Goal: Task Accomplishment & Management: Use online tool/utility

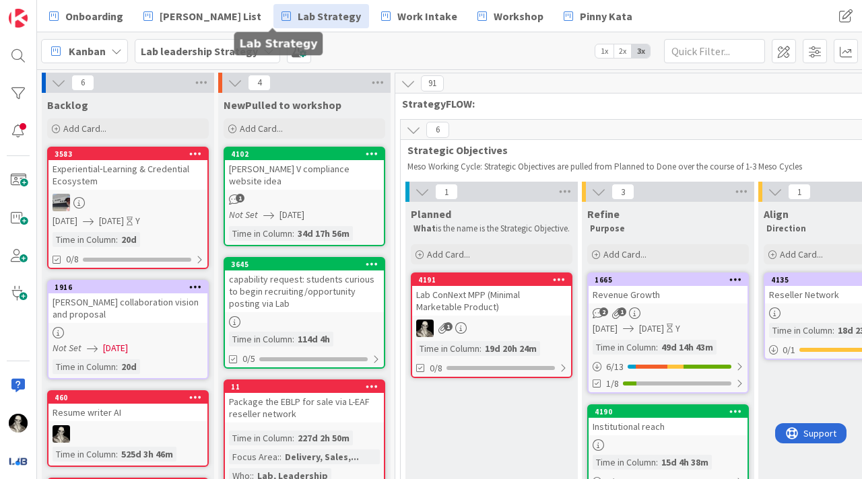
scroll to position [0, 2024]
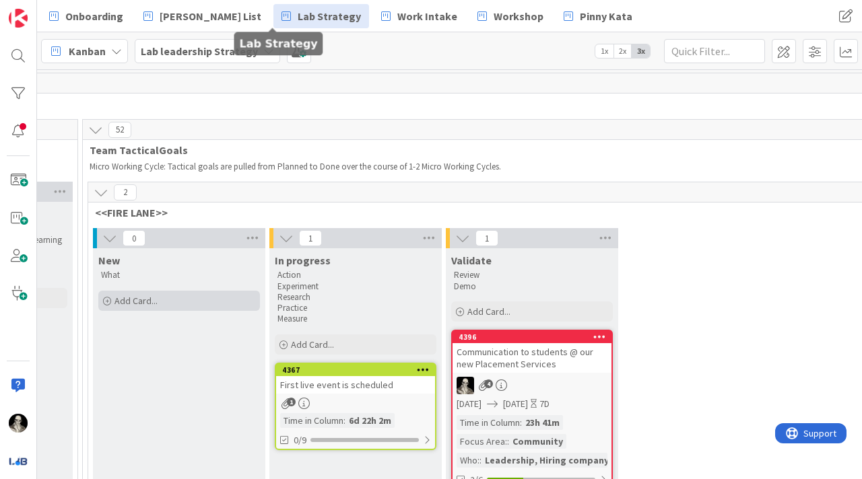
click at [135, 298] on span "Add Card..." at bounding box center [135, 301] width 43 height 12
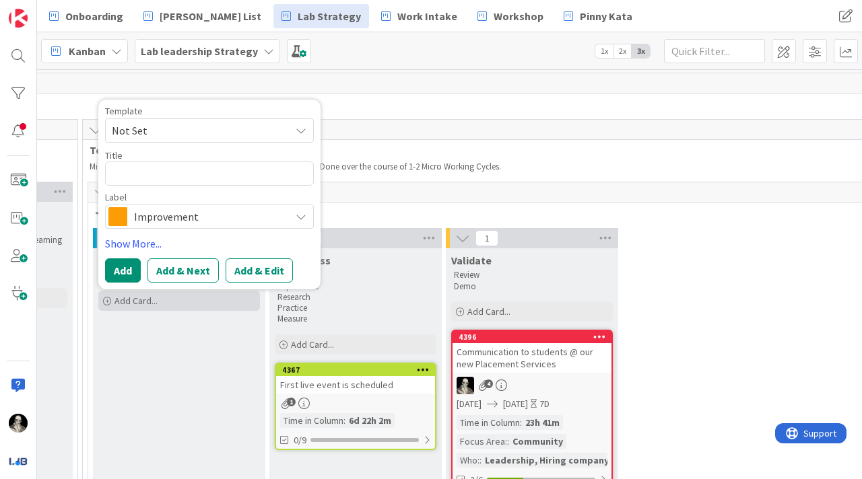
type textarea "x"
type textarea "C"
type textarea "x"
type textarea "Co"
type textarea "x"
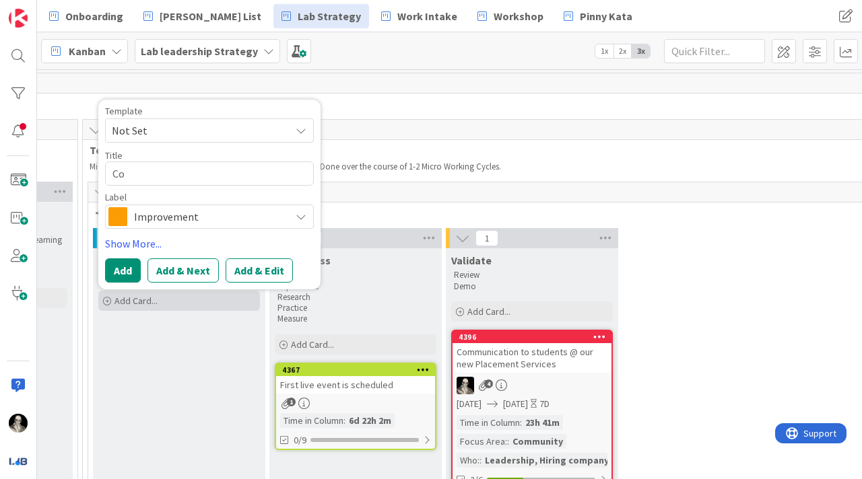
type textarea "Com"
type textarea "x"
type textarea "Comm"
type textarea "x"
type textarea "Commi"
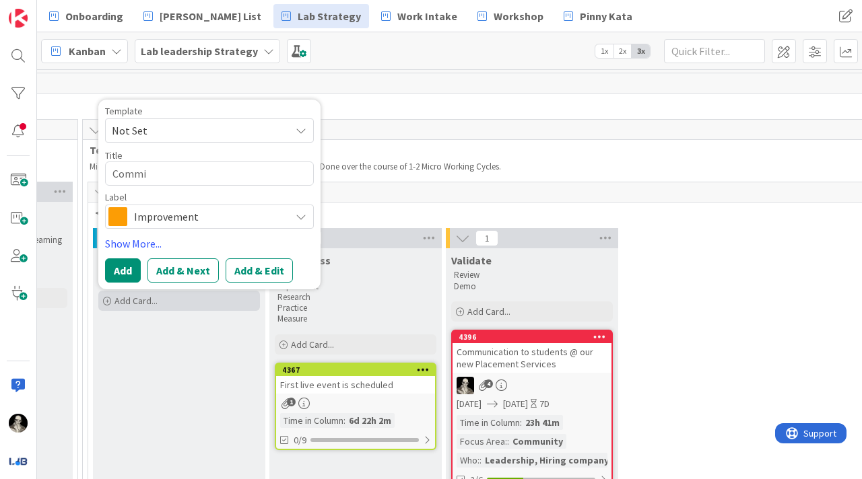
type textarea "x"
type textarea "Commin"
type textarea "x"
type textarea "Commin="
type textarea "x"
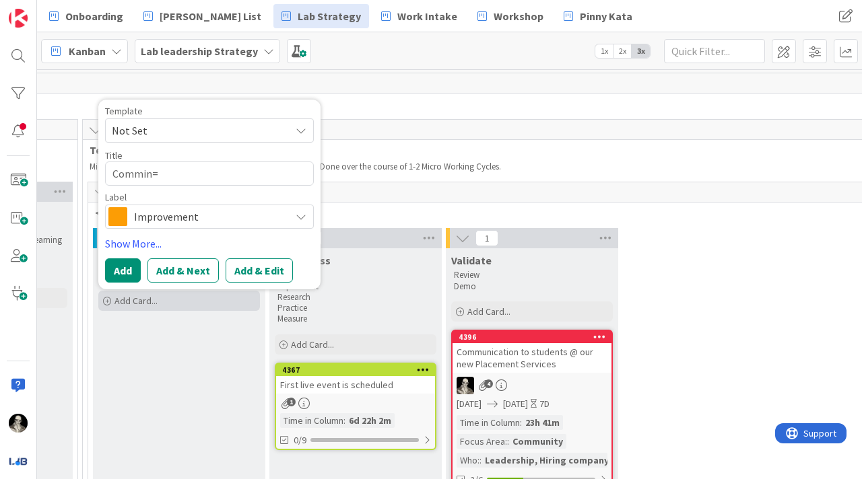
type textarea "Commin"
type textarea "x"
type textarea "Commi"
type textarea "x"
type textarea "Comm"
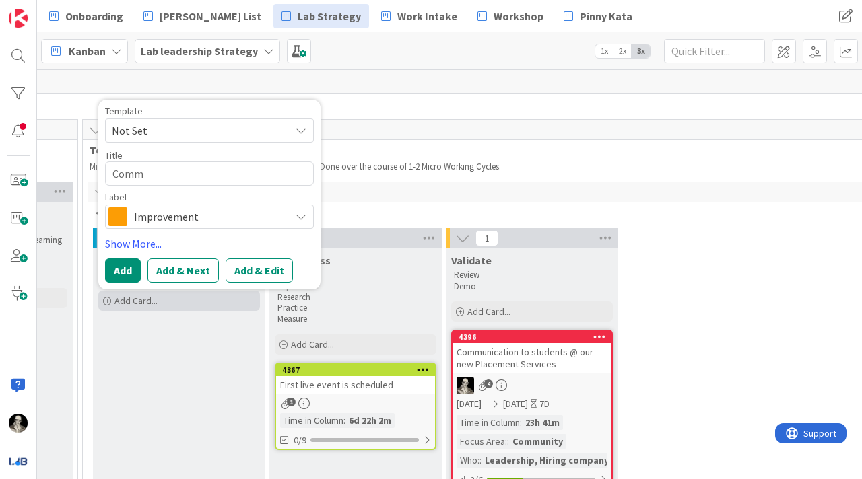
type textarea "x"
type textarea "Commu"
type textarea "x"
type textarea "Commun"
type textarea "x"
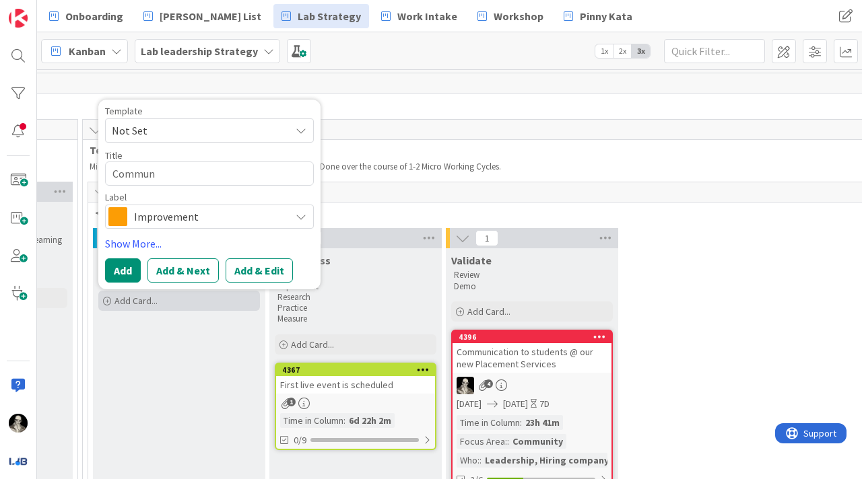
type textarea "Communi"
type textarea "x"
type textarea "Communic"
type textarea "x"
type textarea "Communica"
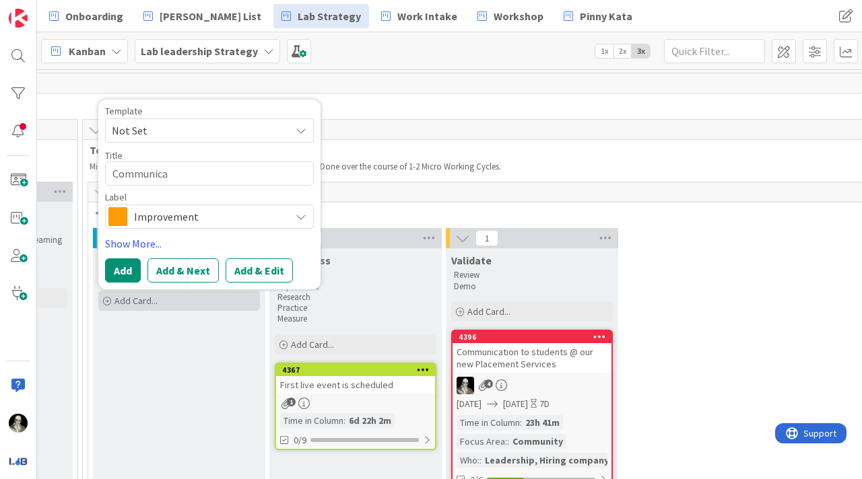
type textarea "x"
type textarea "Communicat"
type textarea "x"
type textarea "Communicati"
type textarea "x"
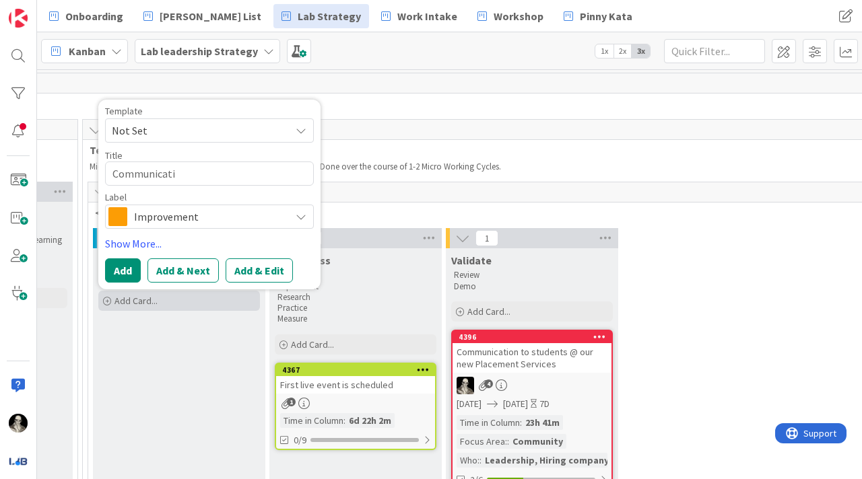
type textarea "Communicatio"
type textarea "x"
type textarea "Communication"
type textarea "x"
type textarea "Communication"
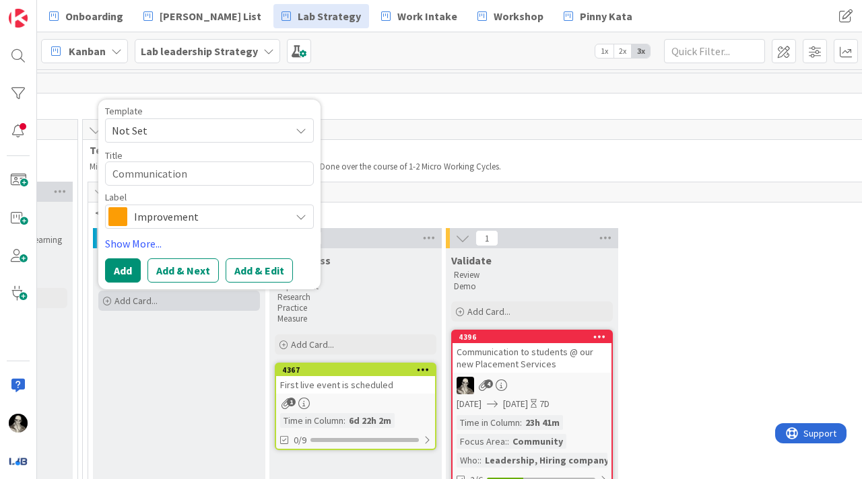
type textarea "x"
type textarea "Communication f"
type textarea "x"
type textarea "Communication fo"
type textarea "x"
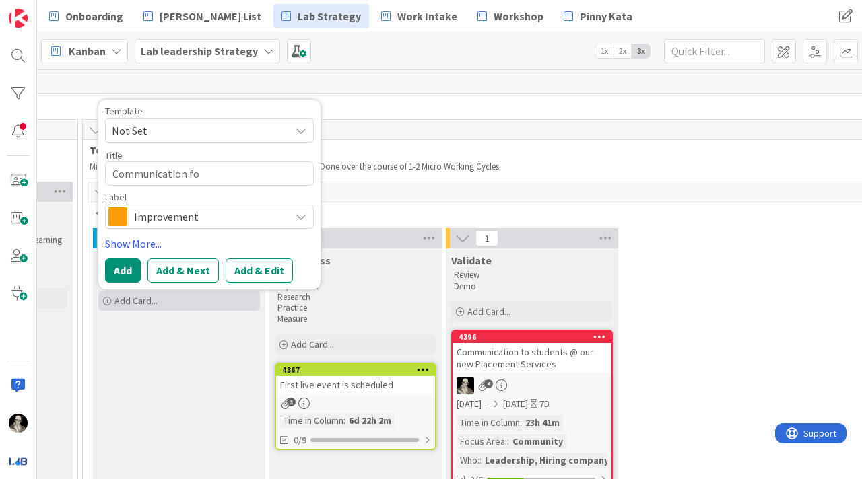
type textarea "Communication for"
type textarea "x"
type textarea "Communication for"
type textarea "x"
type textarea "Communication for N"
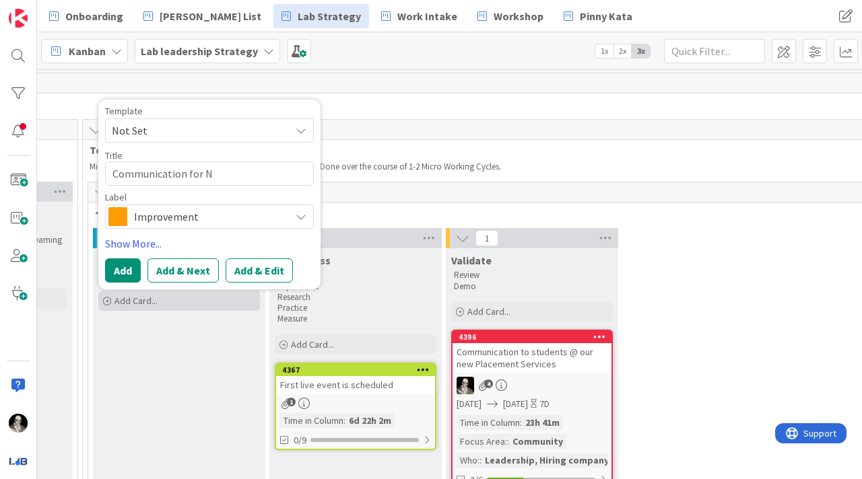
type textarea "x"
type textarea "Communication for NM"
type textarea "x"
type textarea "Communication for NMC"
click at [158, 217] on span "Improvement" at bounding box center [208, 216] width 149 height 19
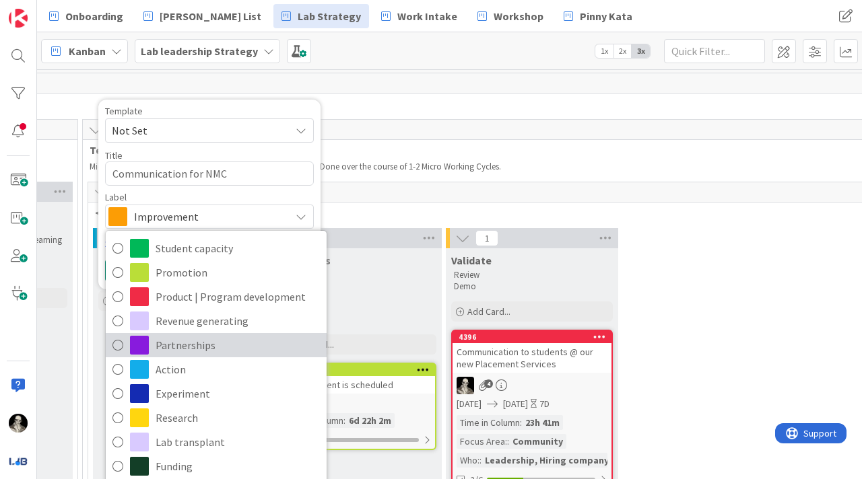
click at [118, 340] on icon at bounding box center [117, 345] width 11 height 20
type textarea "x"
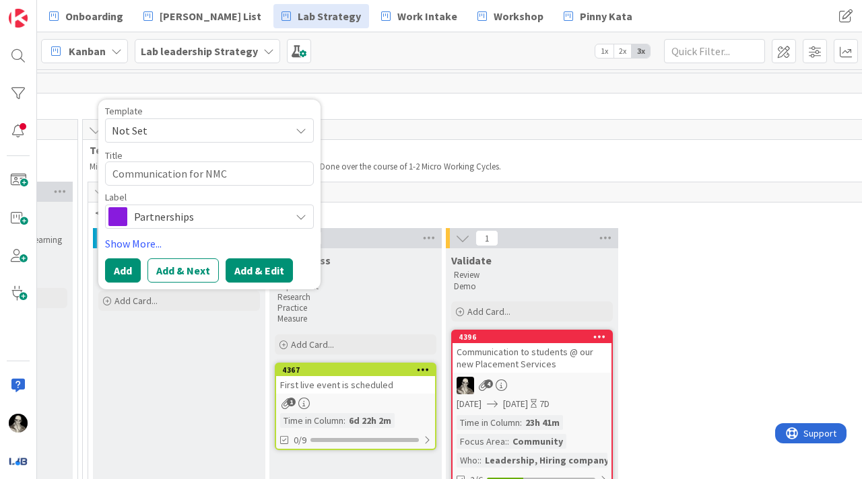
click at [257, 271] on button "Add & Edit" at bounding box center [259, 270] width 67 height 24
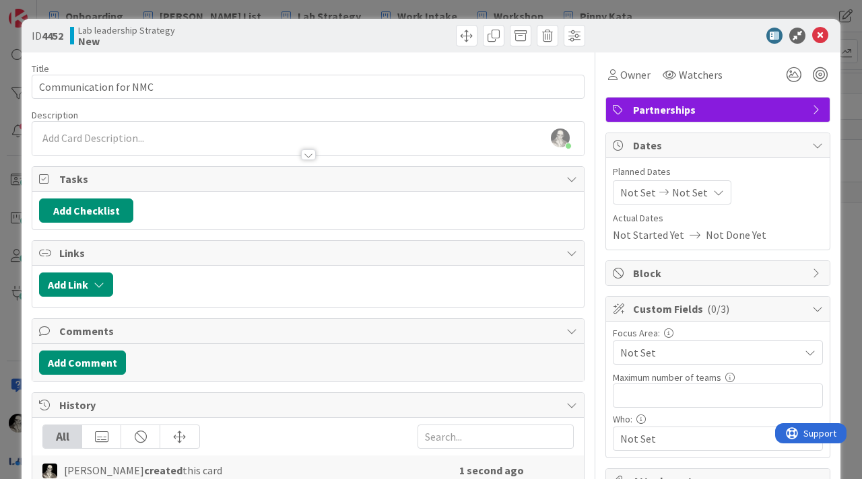
click at [309, 149] on div at bounding box center [308, 154] width 15 height 11
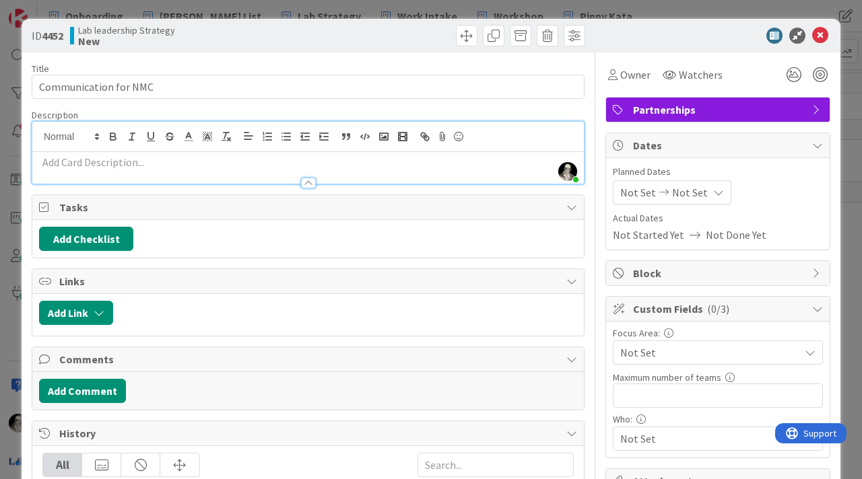
click at [170, 160] on p at bounding box center [308, 162] width 538 height 15
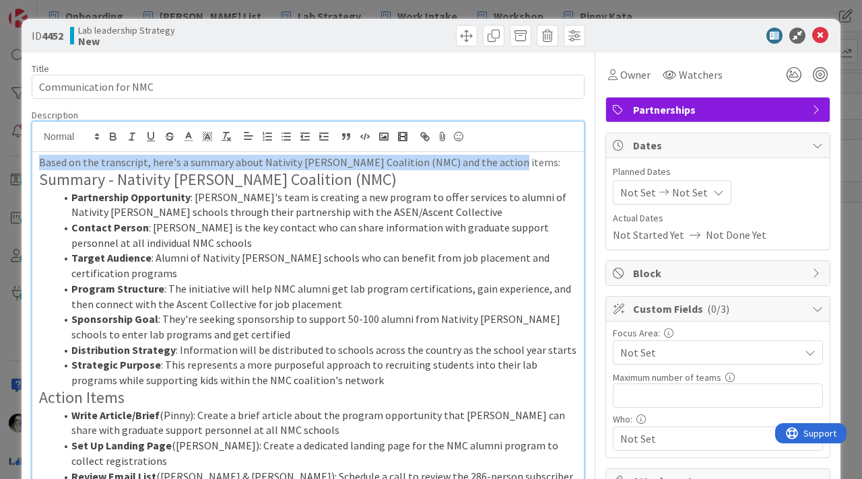
drag, startPoint x: 518, startPoint y: 164, endPoint x: 33, endPoint y: 156, distance: 485.4
click at [33, 156] on div "Based on the transcript, here's a summary about Nativity [PERSON_NAME] Coalitio…" at bounding box center [307, 393] width 551 height 483
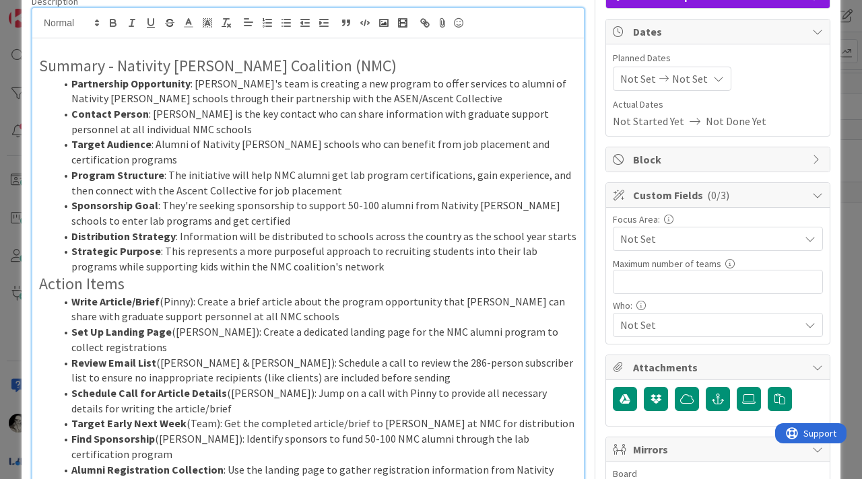
scroll to position [108, 0]
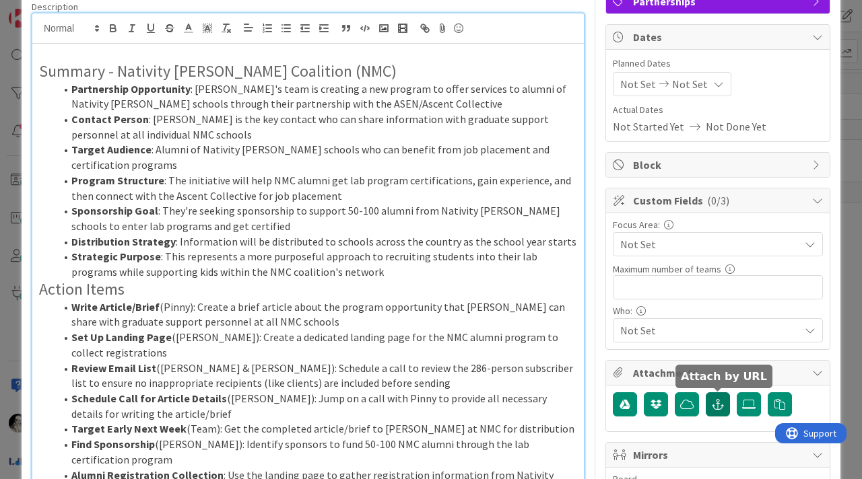
click at [716, 401] on icon "button" at bounding box center [718, 404] width 12 height 11
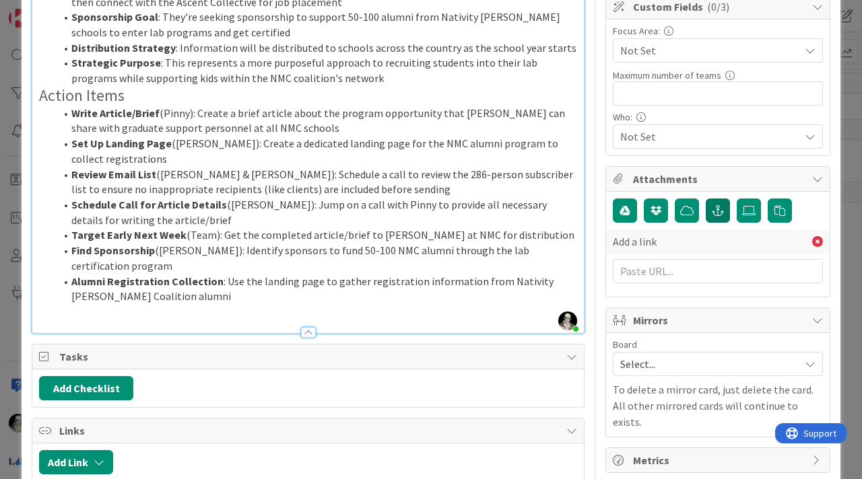
scroll to position [312, 0]
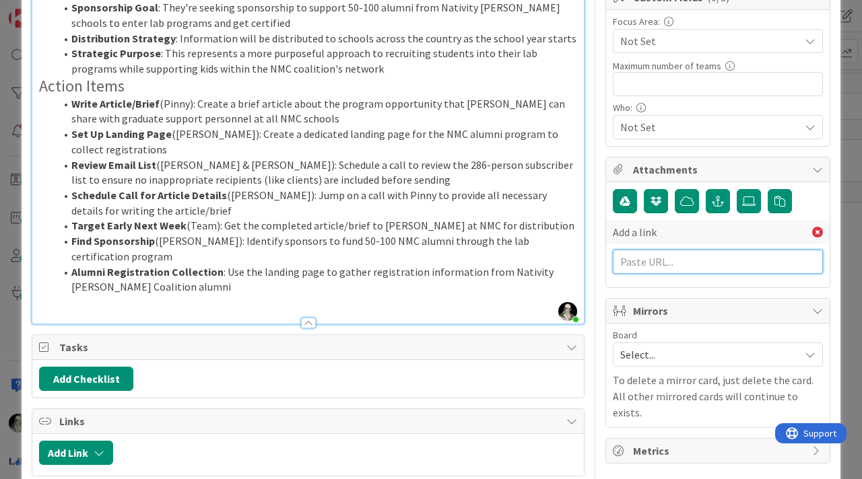
click at [633, 265] on input "text" at bounding box center [718, 262] width 210 height 24
paste input "[URL][DOMAIN_NAME]"
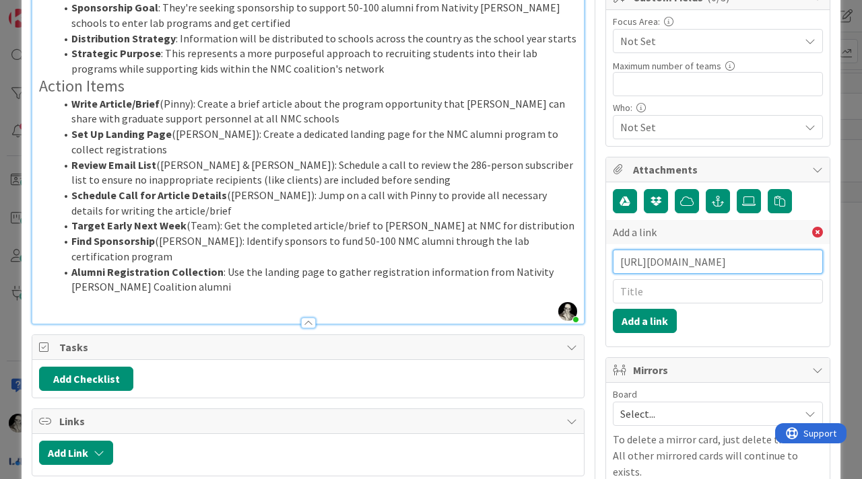
type input "[URL][DOMAIN_NAME]"
click at [637, 294] on input "text" at bounding box center [718, 291] width 210 height 24
click at [643, 293] on input "NMC Draft Comm" at bounding box center [718, 291] width 210 height 24
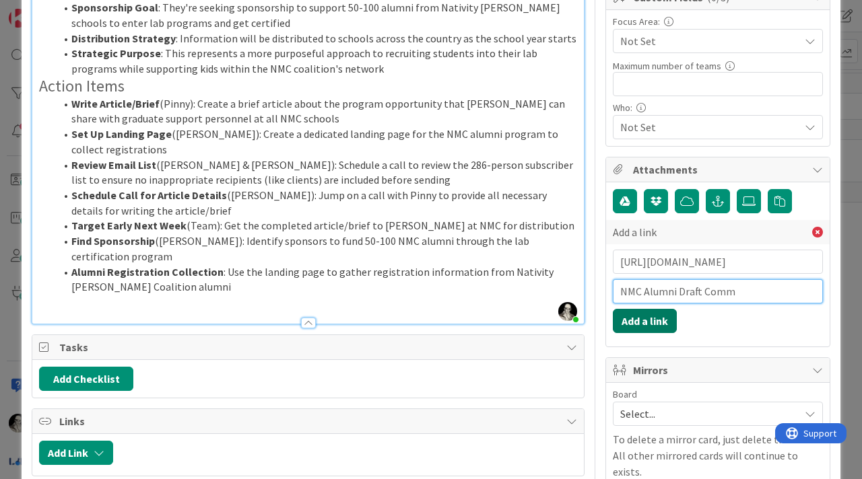
type input "NMC Alumni Draft Comm"
click at [642, 316] on button "Add a link" at bounding box center [645, 321] width 64 height 24
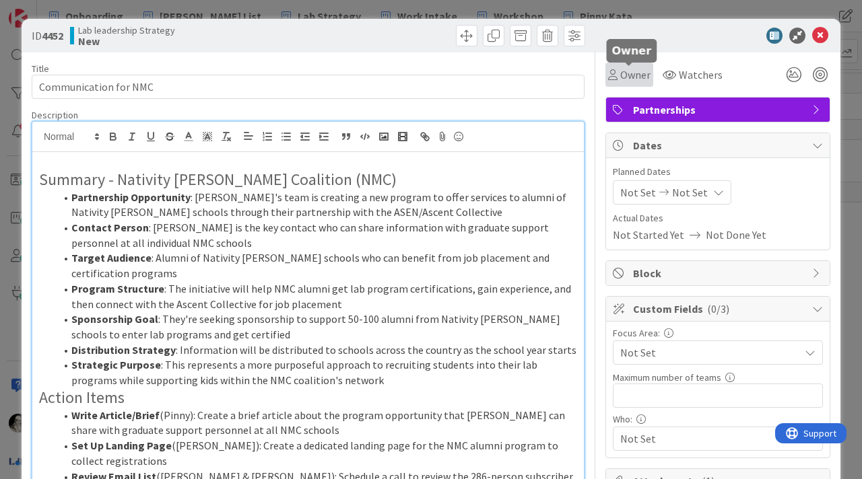
click at [625, 71] on span "Owner" at bounding box center [635, 75] width 30 height 16
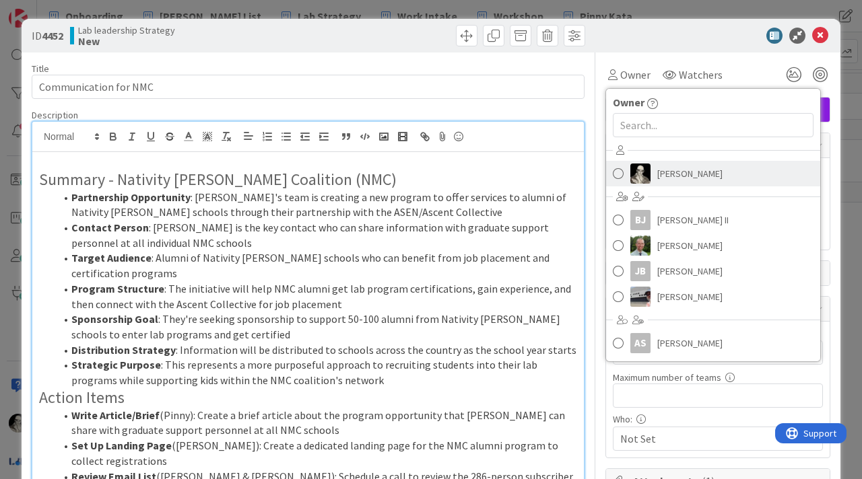
click at [620, 174] on span at bounding box center [618, 174] width 11 height 20
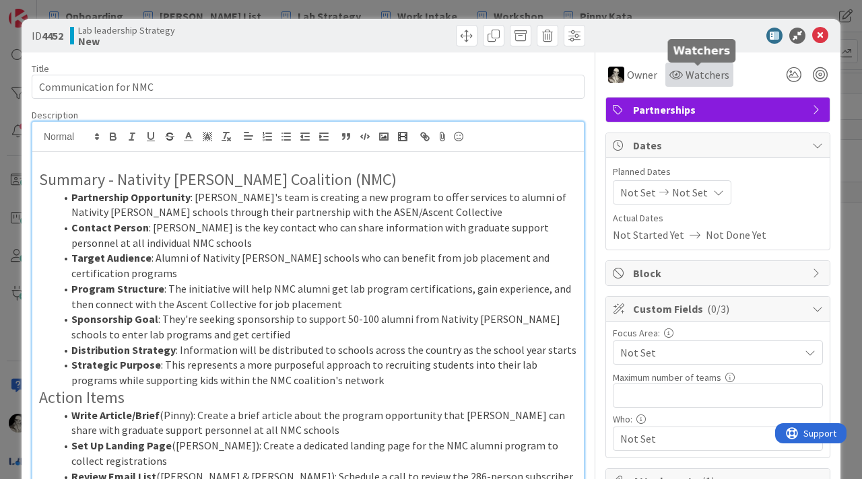
click at [695, 69] on span "Watchers" at bounding box center [707, 75] width 44 height 16
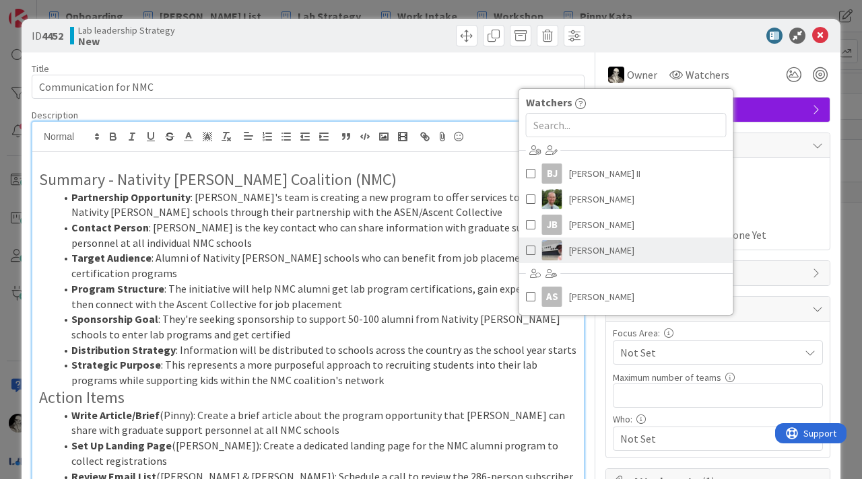
click at [527, 250] on span at bounding box center [530, 250] width 9 height 20
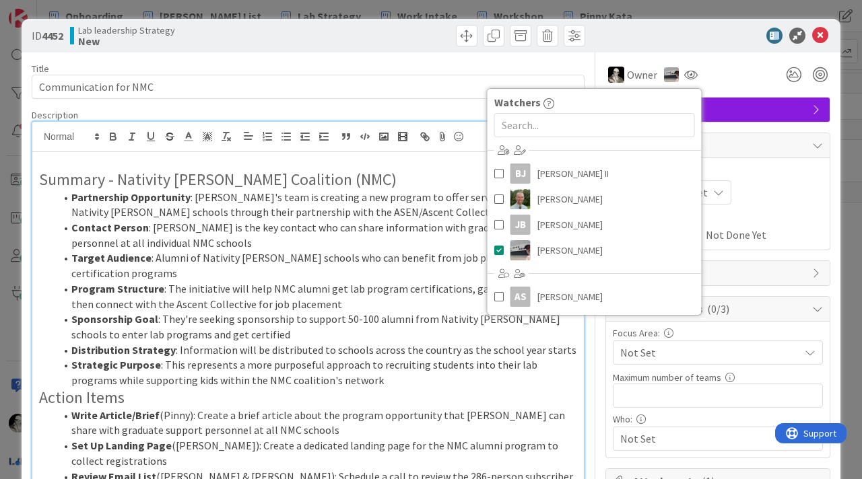
click at [748, 74] on div "Owner Owner Remove Set as Watcher [PERSON_NAME] [PERSON_NAME] [PERSON_NAME] II …" at bounding box center [717, 75] width 225 height 24
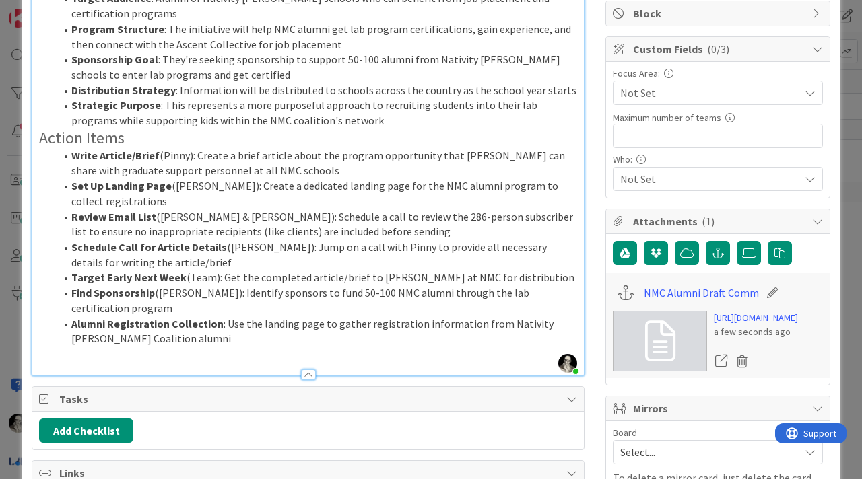
scroll to position [286, 0]
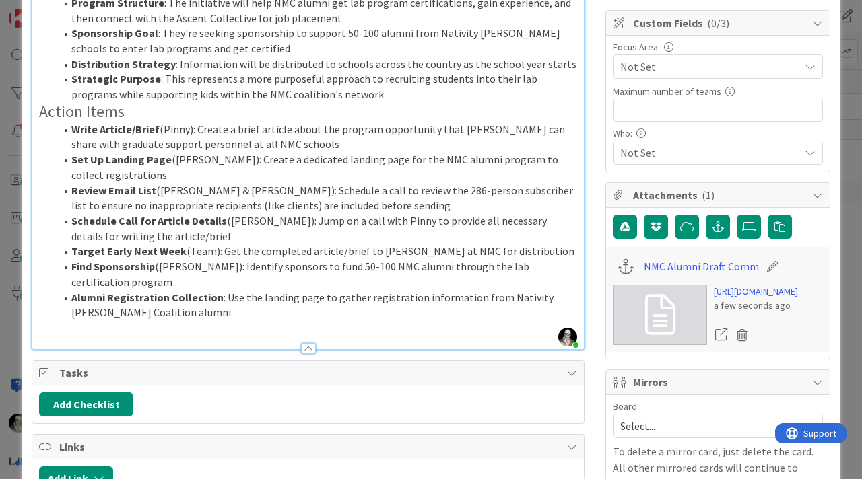
click at [678, 151] on span "Not Set" at bounding box center [709, 153] width 179 height 16
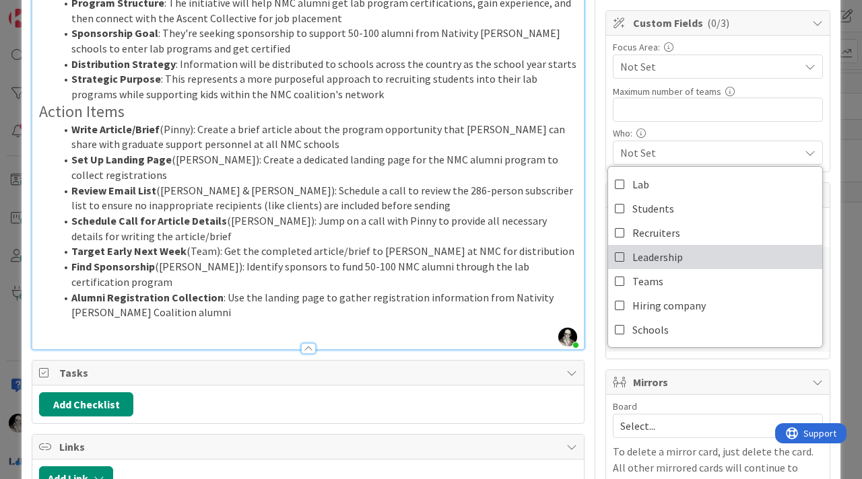
click at [621, 252] on icon at bounding box center [620, 257] width 11 height 20
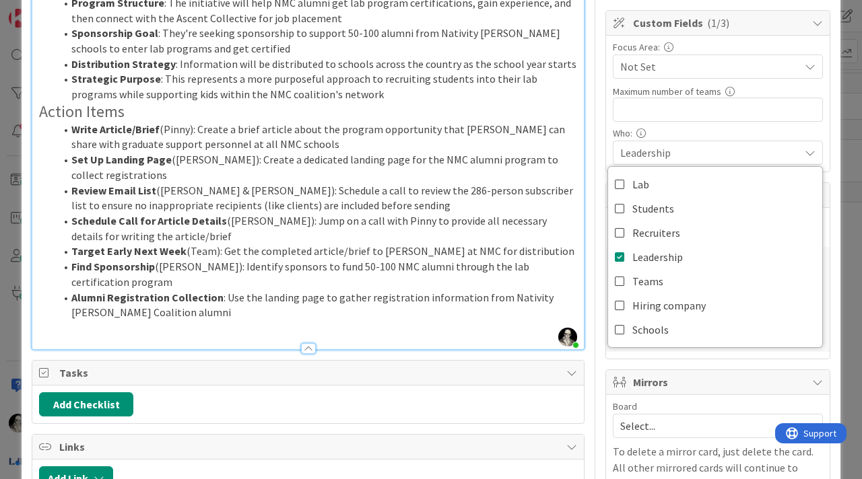
click at [590, 378] on div "Title 21 / 128 Communication for NMC Description [PERSON_NAME] joined 8 m ago S…" at bounding box center [431, 234] width 798 height 936
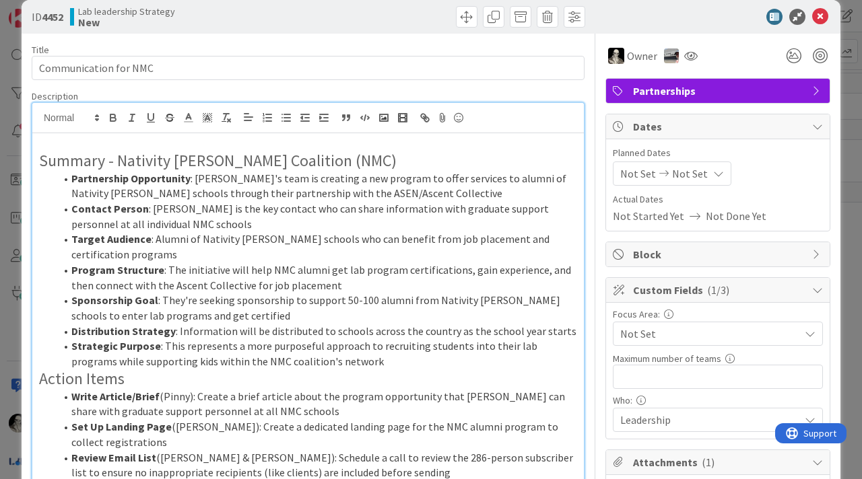
scroll to position [0, 0]
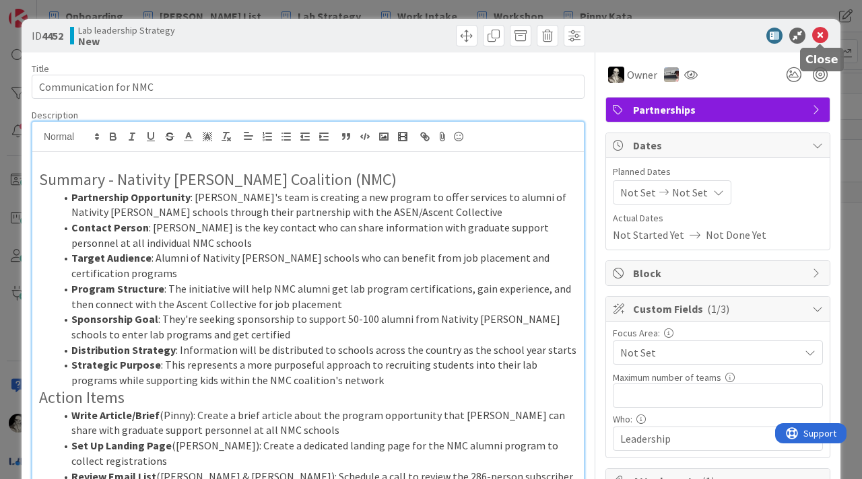
click at [824, 32] on icon at bounding box center [820, 36] width 16 height 16
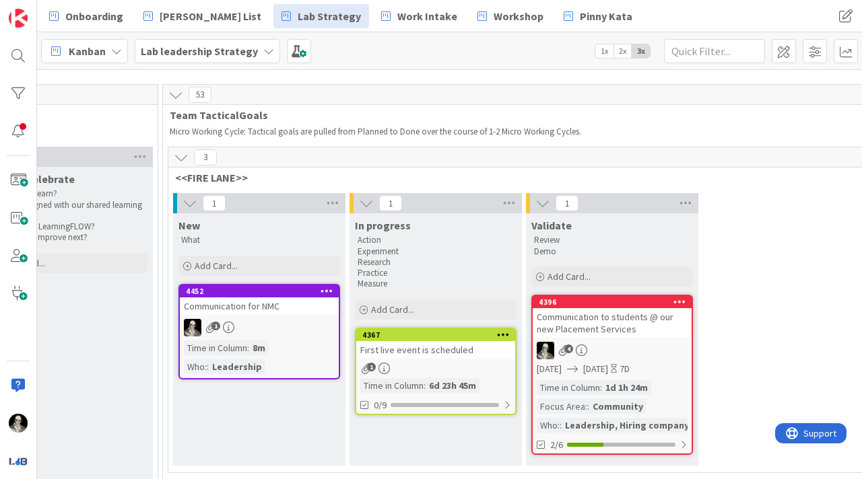
scroll to position [35, 1938]
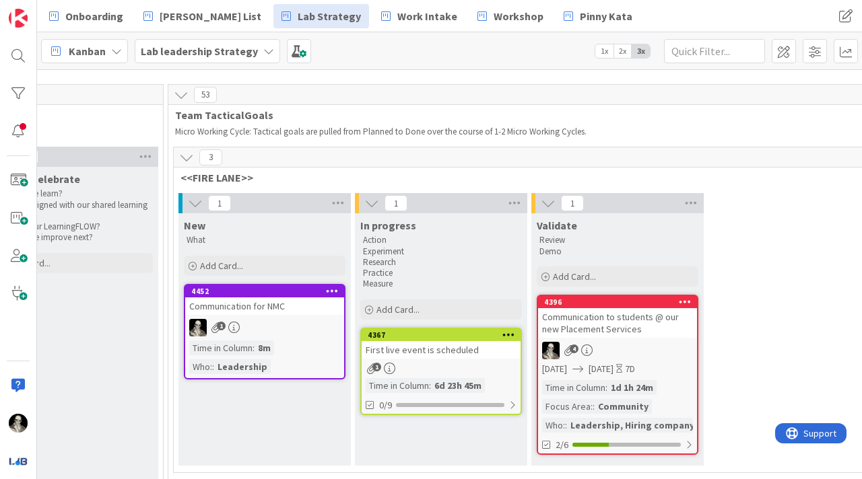
click at [440, 356] on div "First live event is scheduled" at bounding box center [440, 350] width 159 height 18
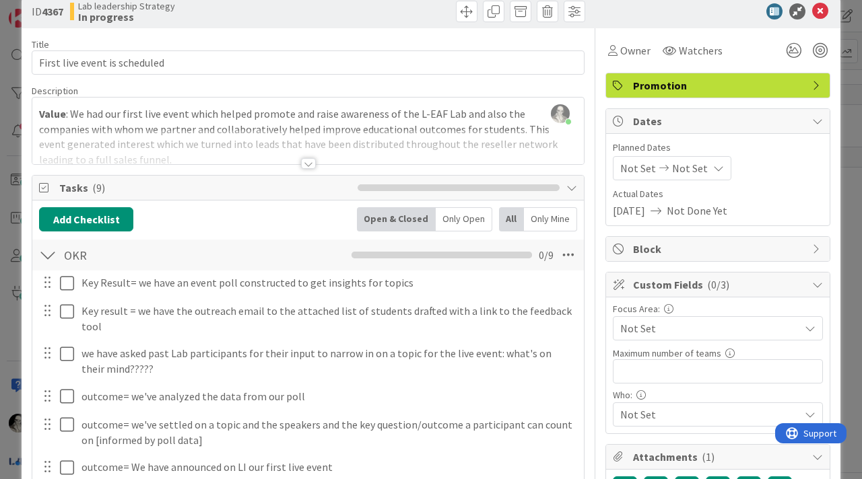
scroll to position [18, 0]
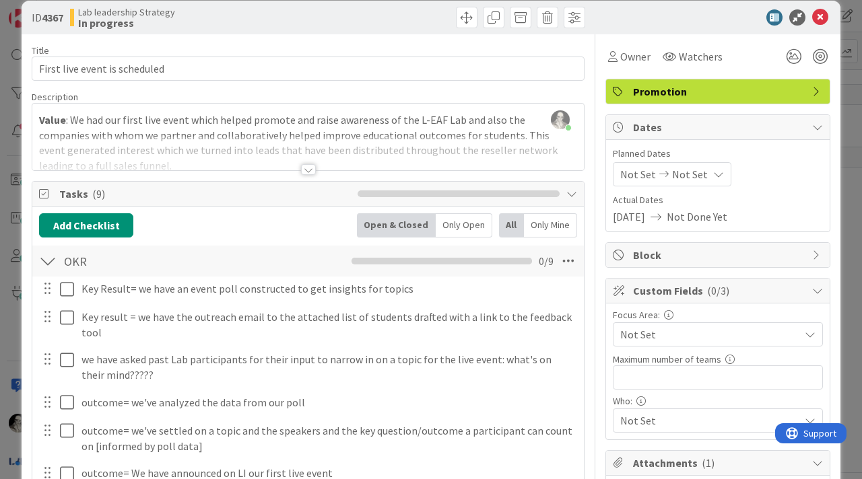
click at [306, 168] on div at bounding box center [308, 169] width 15 height 11
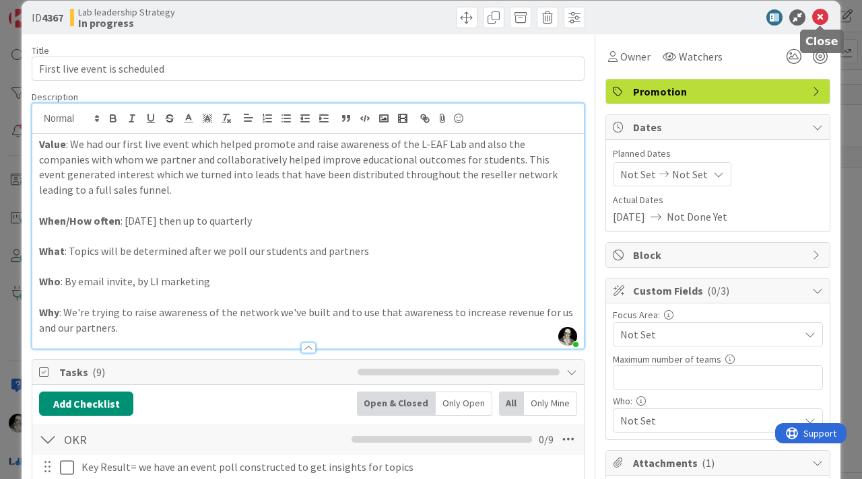
click at [820, 18] on icon at bounding box center [820, 17] width 16 height 16
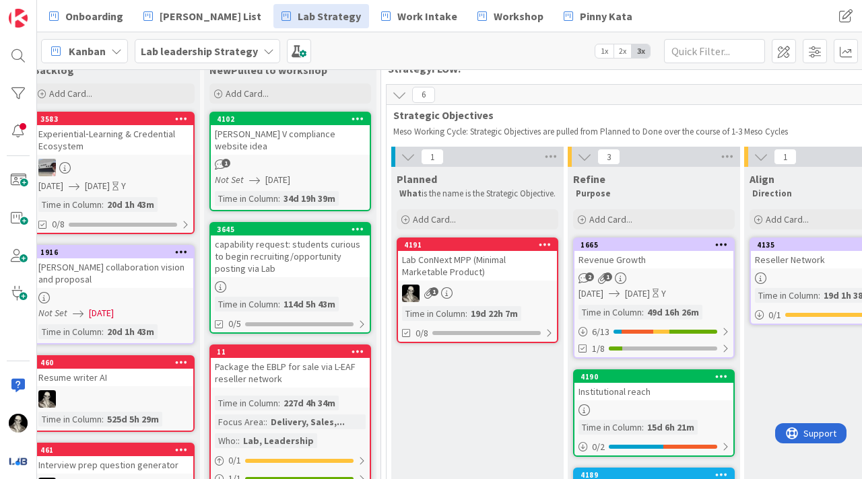
scroll to position [35, 0]
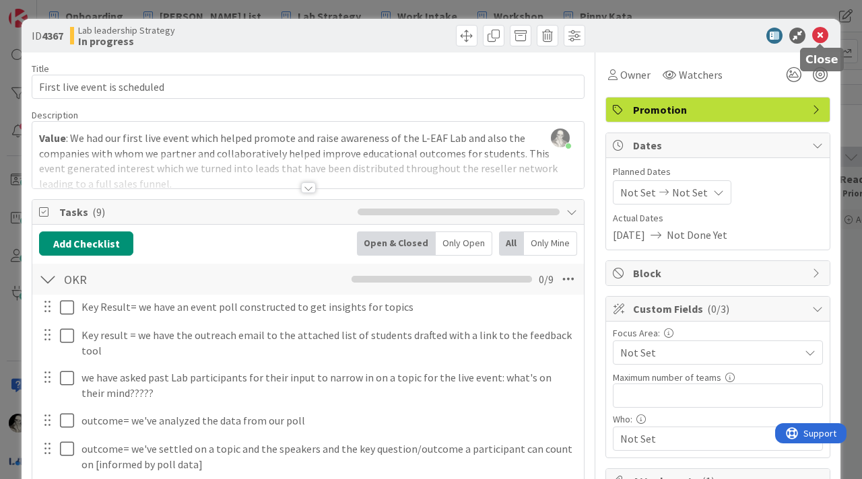
click at [824, 34] on icon at bounding box center [820, 36] width 16 height 16
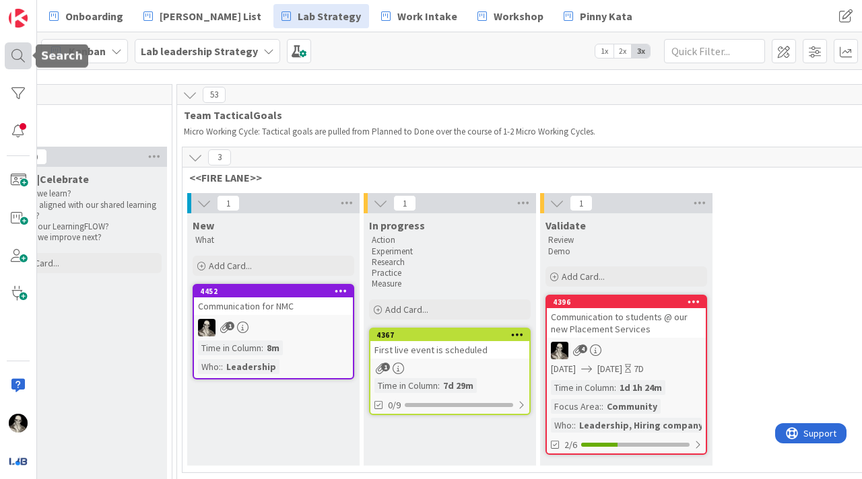
click at [22, 57] on div at bounding box center [18, 55] width 27 height 27
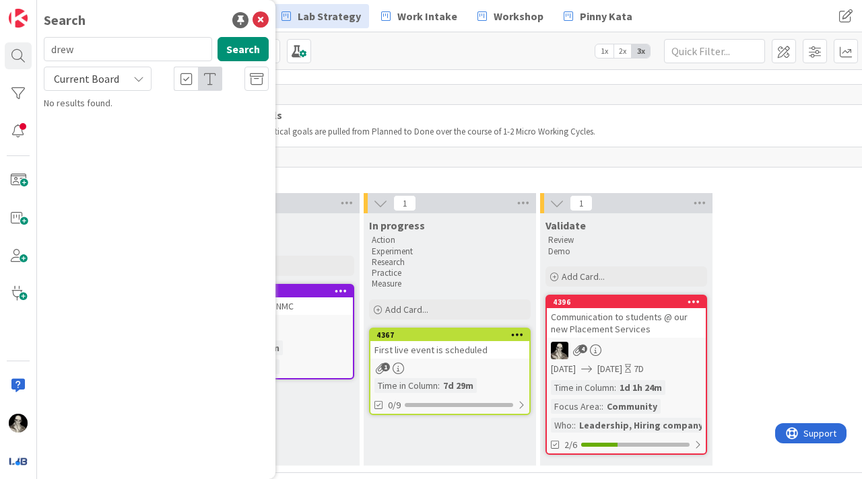
click at [142, 76] on icon at bounding box center [138, 78] width 11 height 11
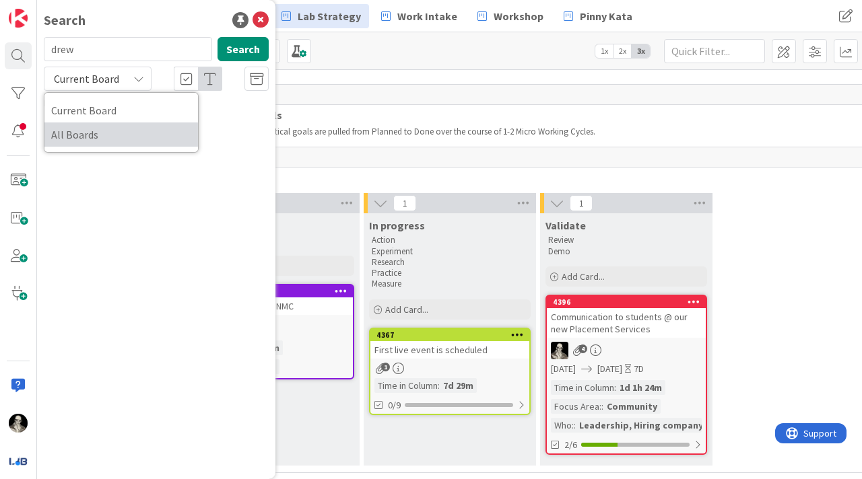
click at [104, 129] on span "All Boards" at bounding box center [121, 135] width 140 height 20
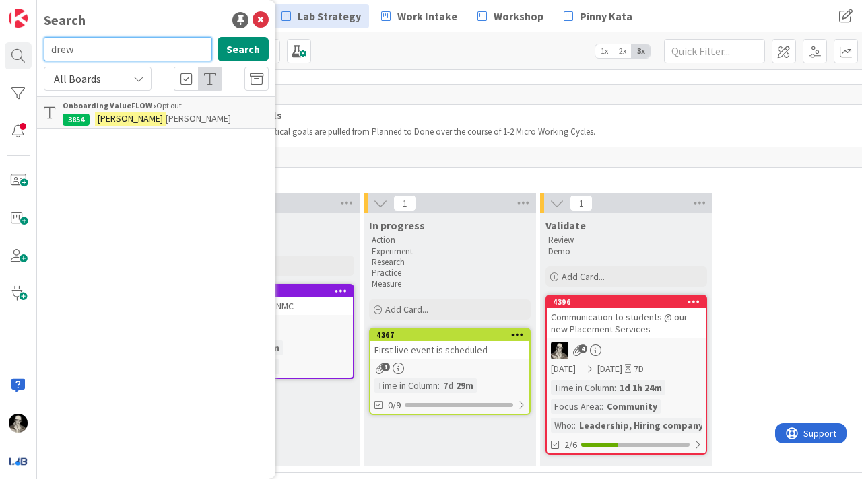
click at [95, 53] on input "drew" at bounding box center [128, 49] width 168 height 24
type input "community"
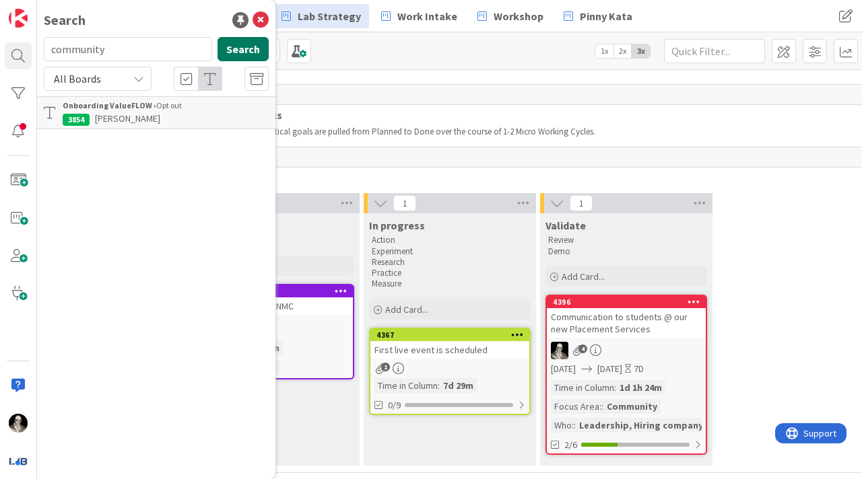
click at [242, 42] on button "Search" at bounding box center [242, 49] width 51 height 24
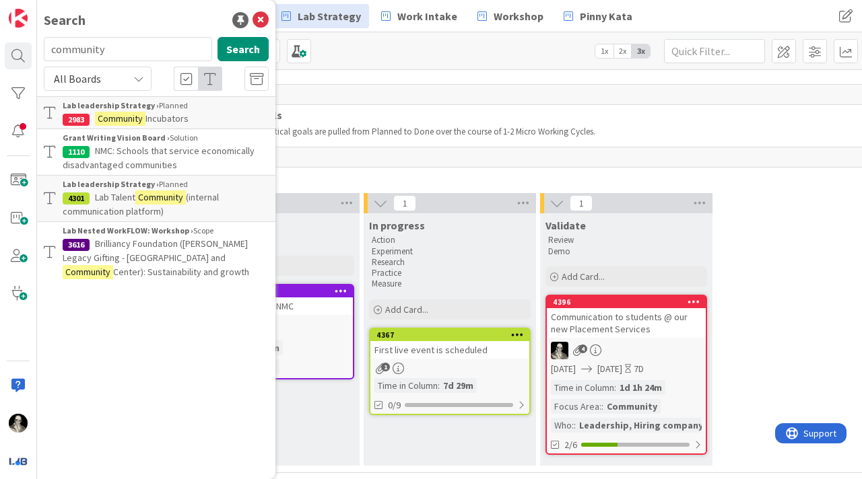
click at [135, 112] on mark "Community" at bounding box center [120, 119] width 50 height 14
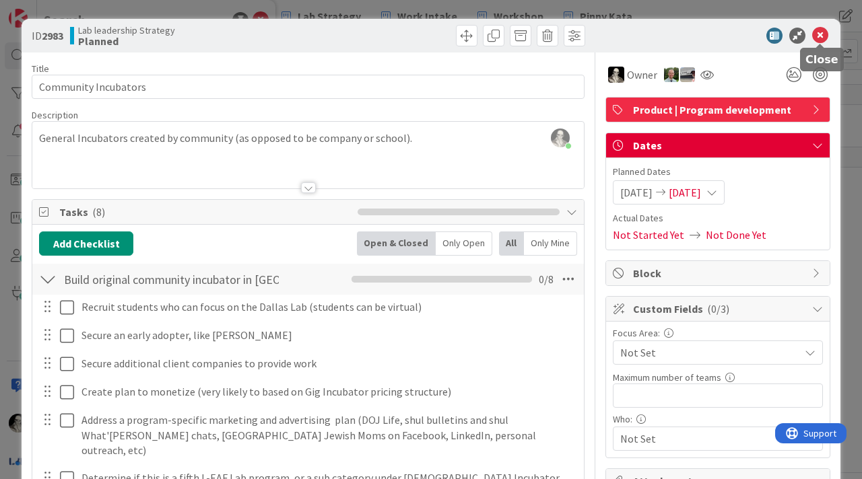
click at [822, 35] on icon at bounding box center [820, 36] width 16 height 16
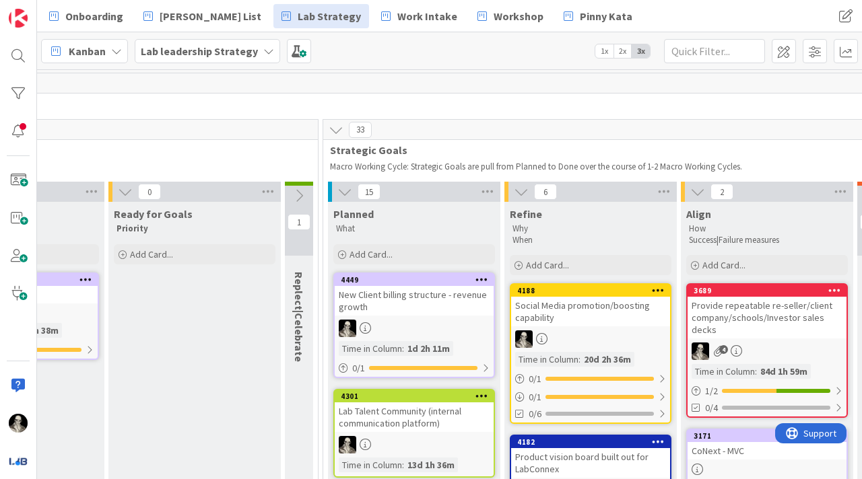
scroll to position [0, 837]
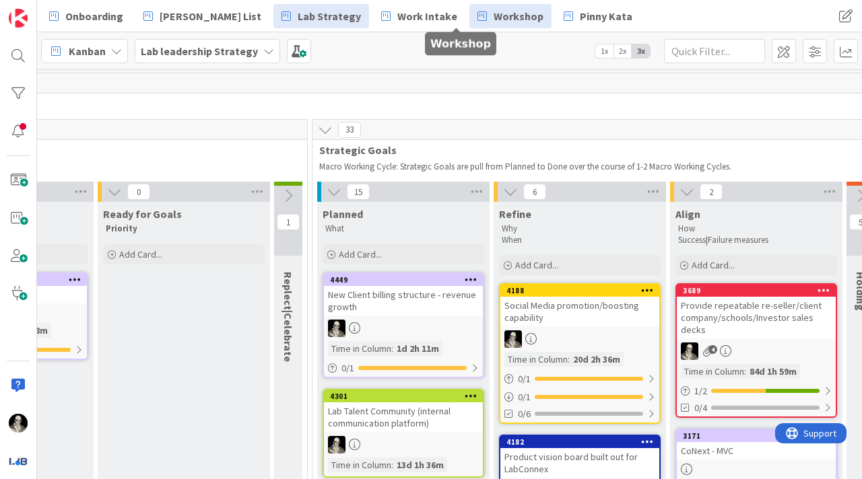
click at [493, 13] on span "Workshop" at bounding box center [518, 16] width 50 height 16
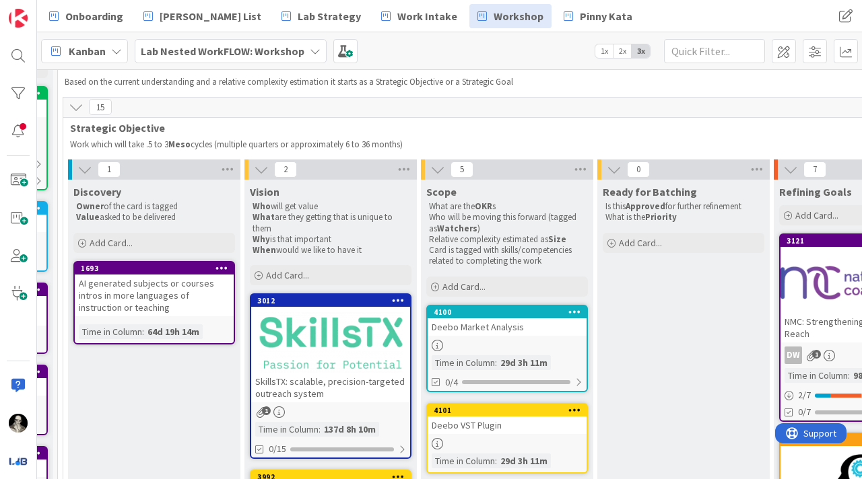
scroll to position [61, 0]
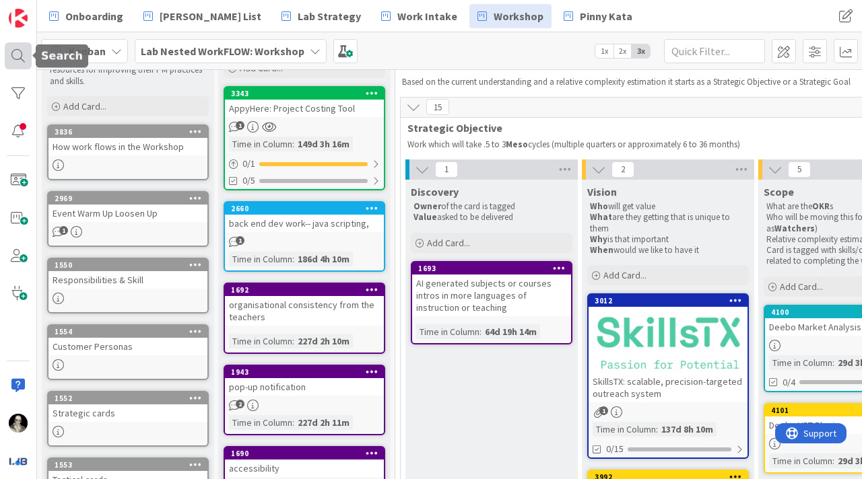
click at [22, 59] on div at bounding box center [18, 55] width 27 height 27
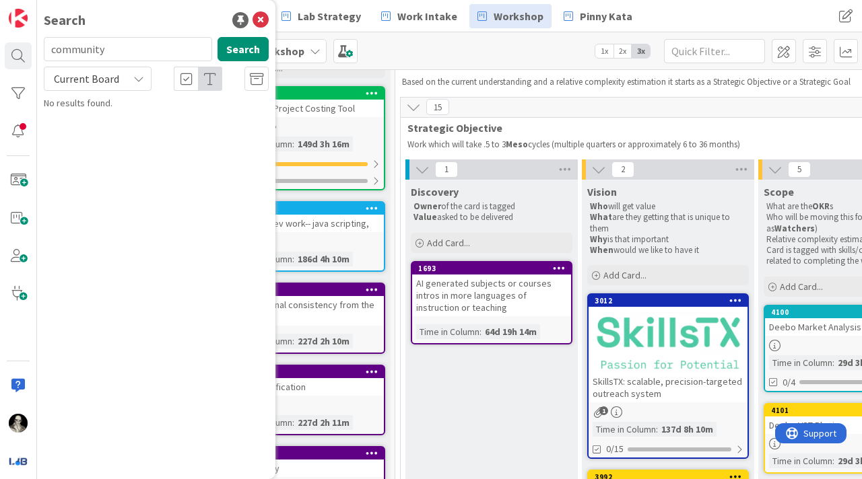
click at [137, 75] on icon at bounding box center [138, 78] width 11 height 11
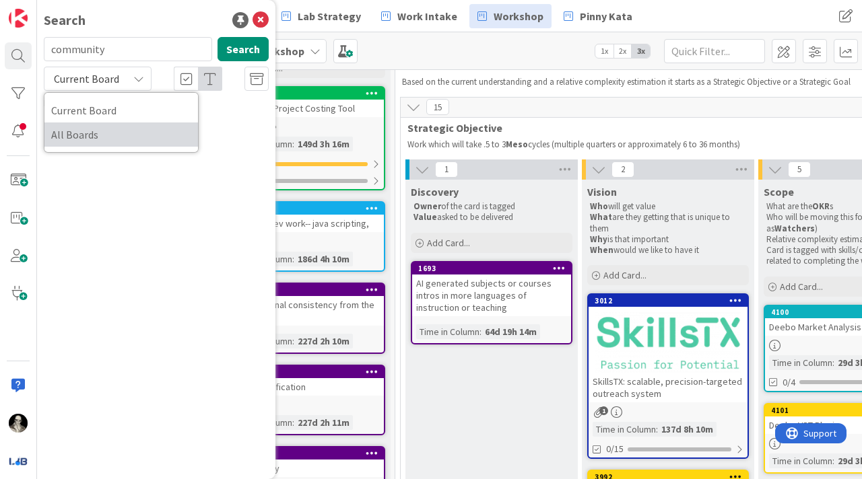
click at [104, 129] on span "All Boards" at bounding box center [121, 135] width 140 height 20
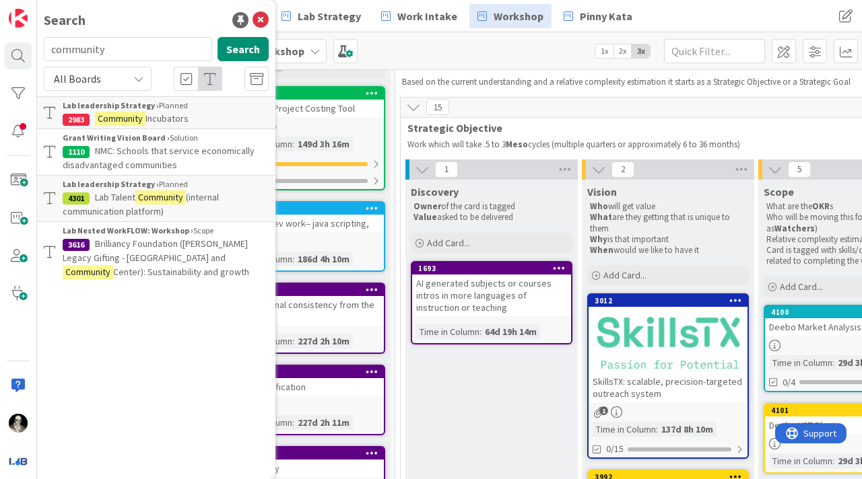
click at [199, 104] on div "Lab leadership Strategy › Planned" at bounding box center [166, 106] width 206 height 12
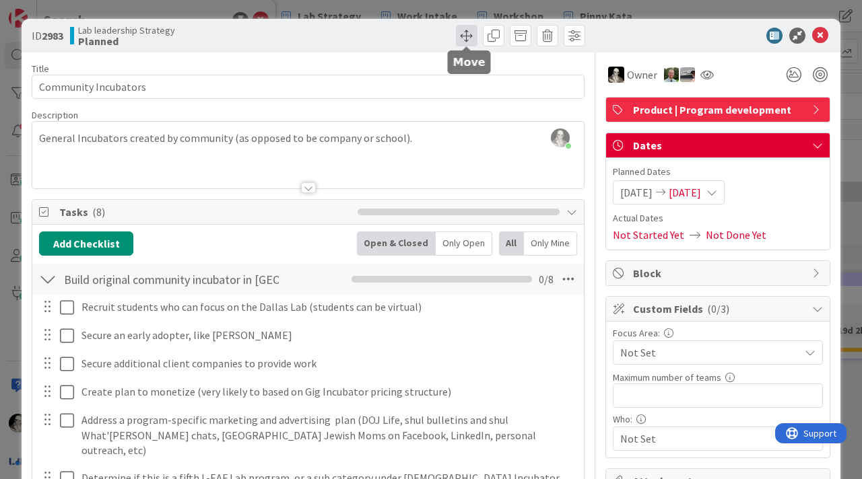
click at [467, 32] on span at bounding box center [467, 36] width 22 height 22
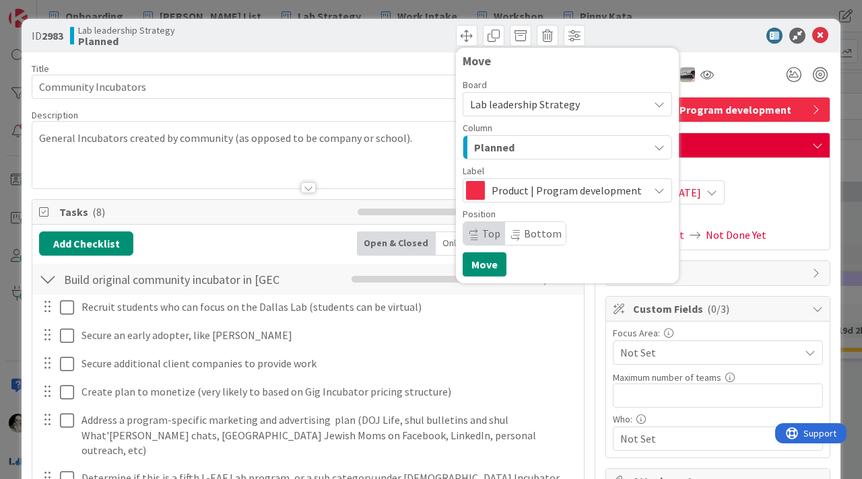
click at [665, 97] on div "Lab leadership Strategy" at bounding box center [566, 104] width 209 height 24
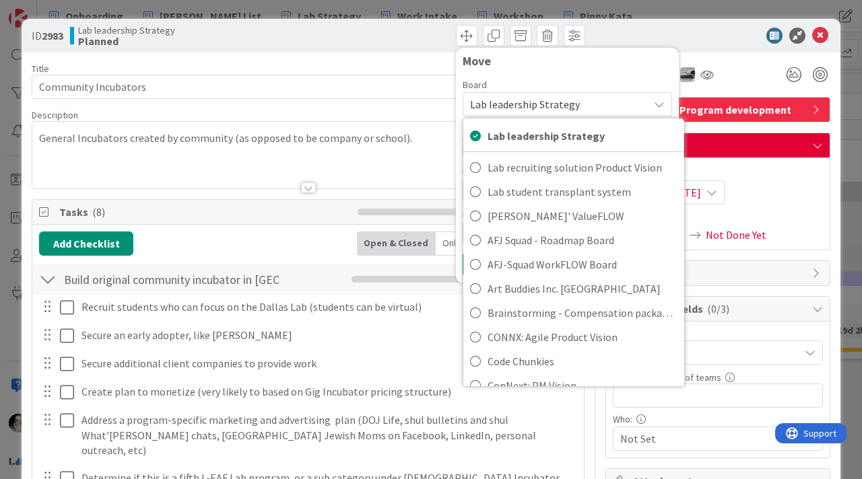
click at [660, 99] on icon at bounding box center [659, 104] width 11 height 11
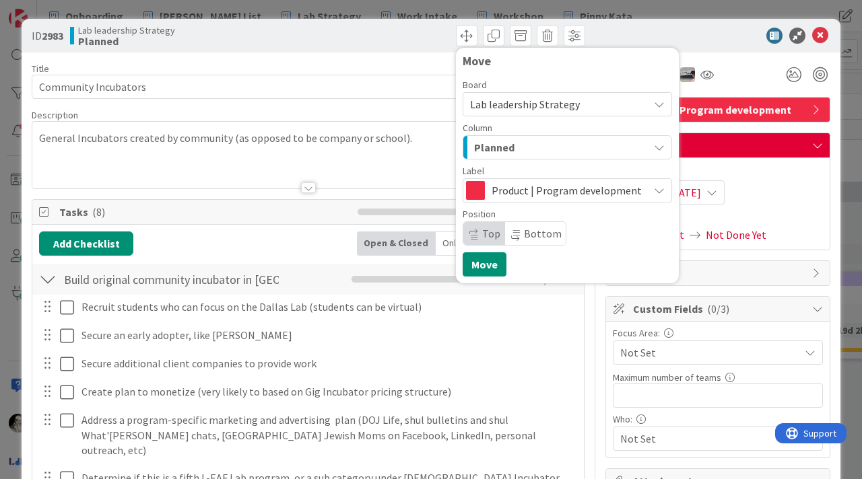
click at [660, 102] on icon at bounding box center [659, 104] width 11 height 11
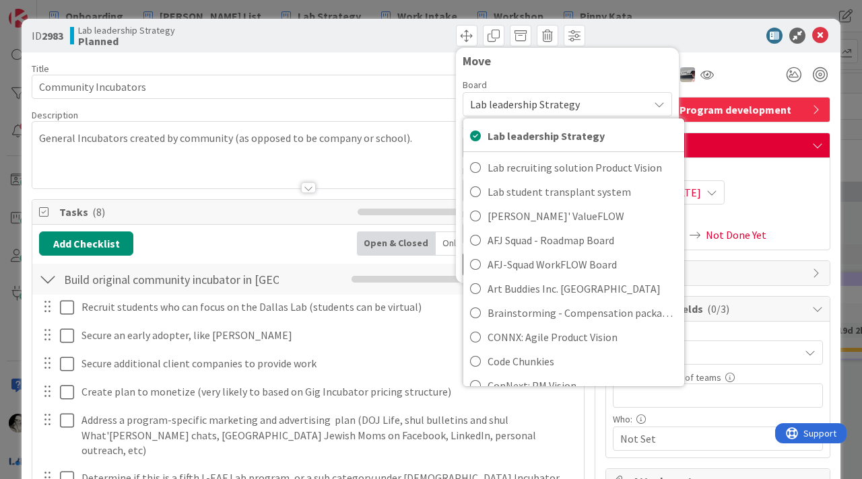
click at [658, 100] on icon at bounding box center [659, 104] width 11 height 11
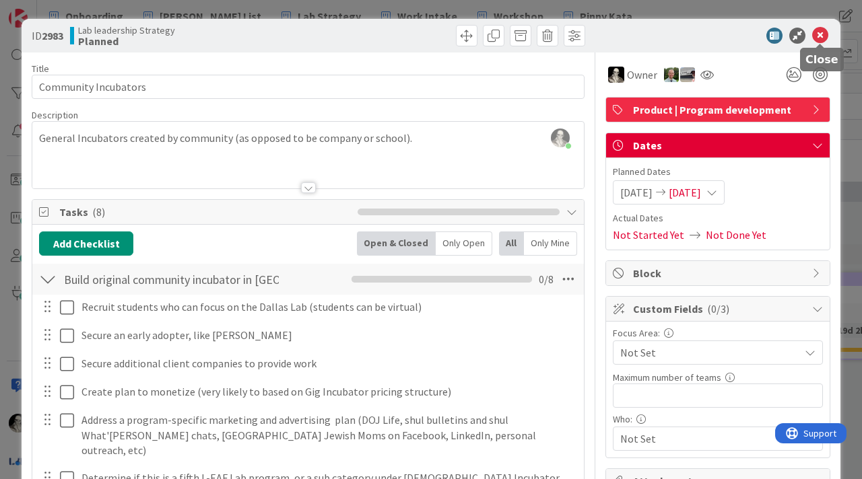
click at [819, 31] on icon at bounding box center [820, 36] width 16 height 16
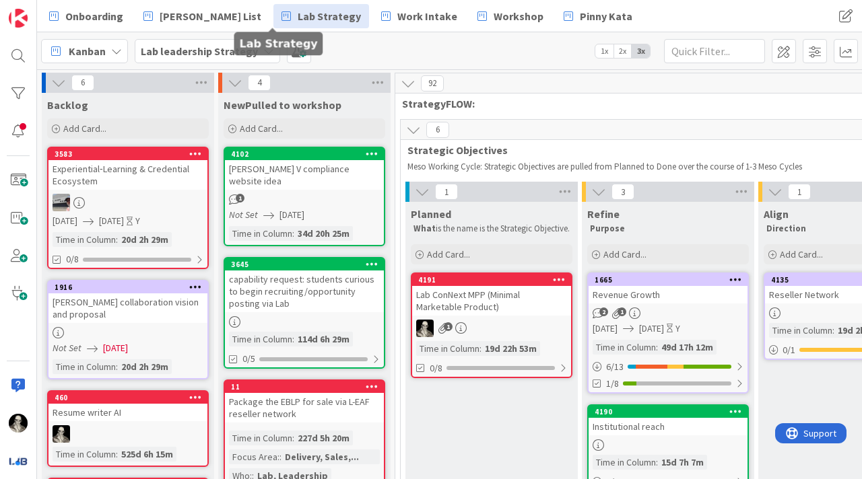
click at [298, 12] on span "Lab Strategy" at bounding box center [329, 16] width 63 height 16
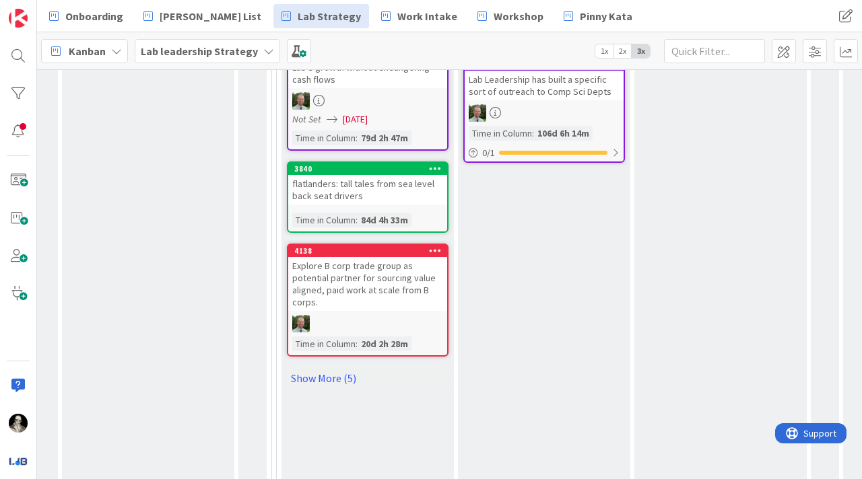
scroll to position [1042, 872]
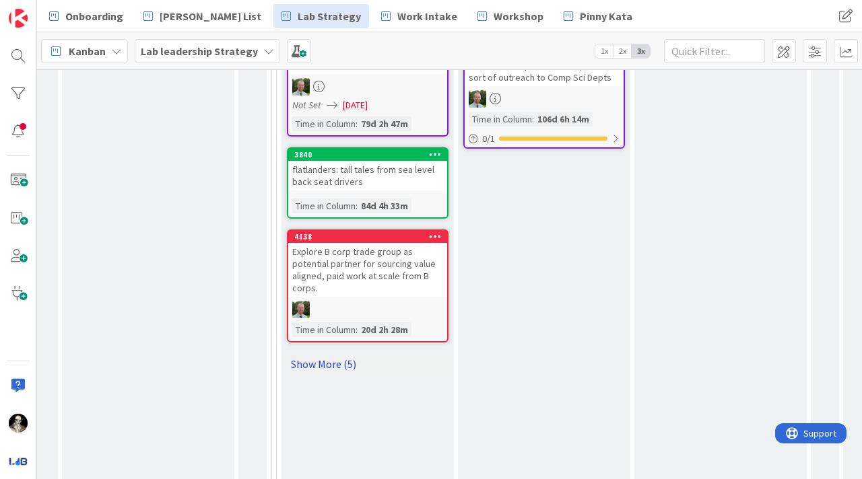
click at [337, 359] on link "Show More (5)" at bounding box center [368, 364] width 162 height 22
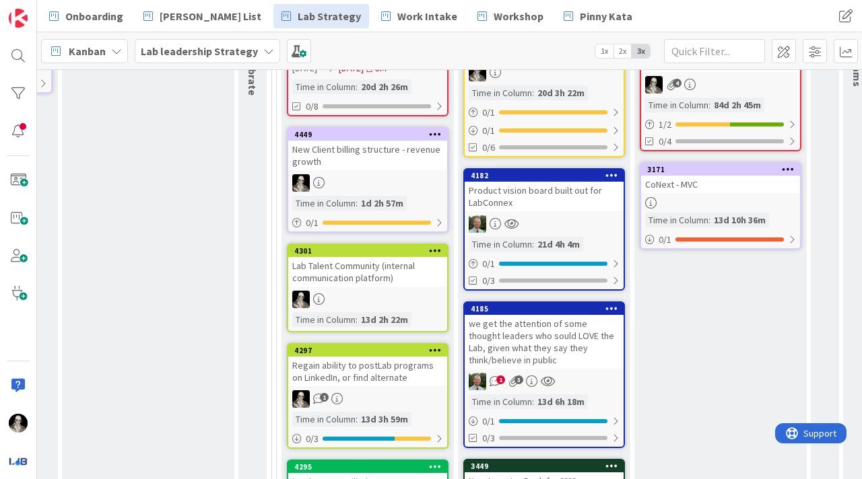
scroll to position [272, 872]
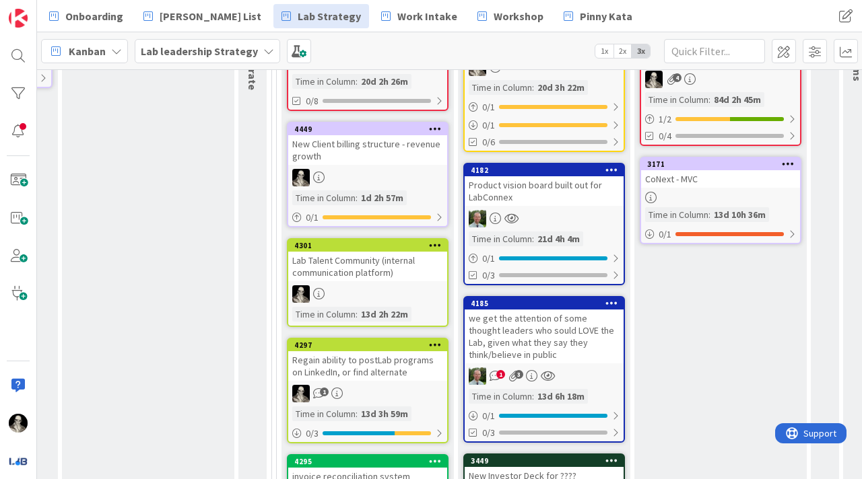
click at [368, 160] on div "New Client billing structure - revenue growth" at bounding box center [367, 150] width 159 height 30
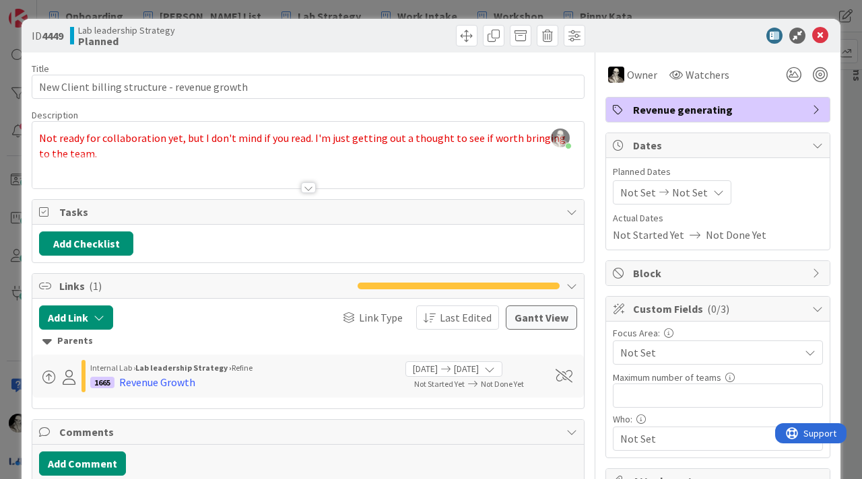
click at [304, 182] on div at bounding box center [308, 187] width 15 height 11
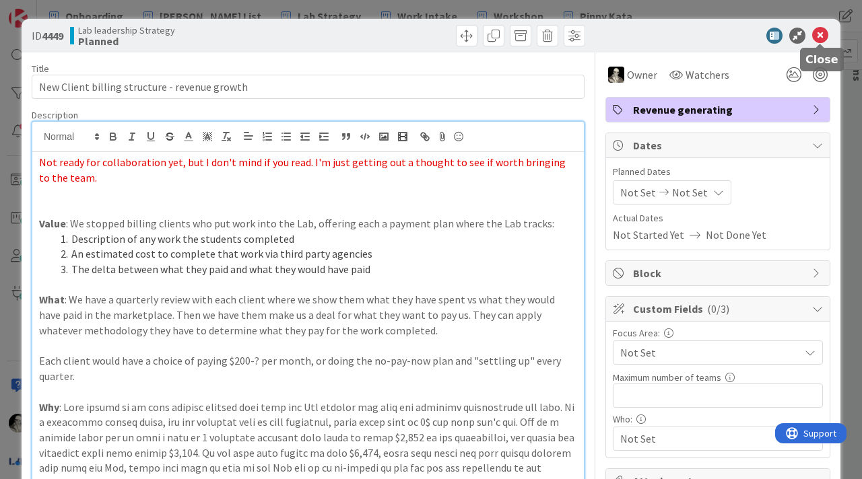
click at [819, 36] on icon at bounding box center [820, 36] width 16 height 16
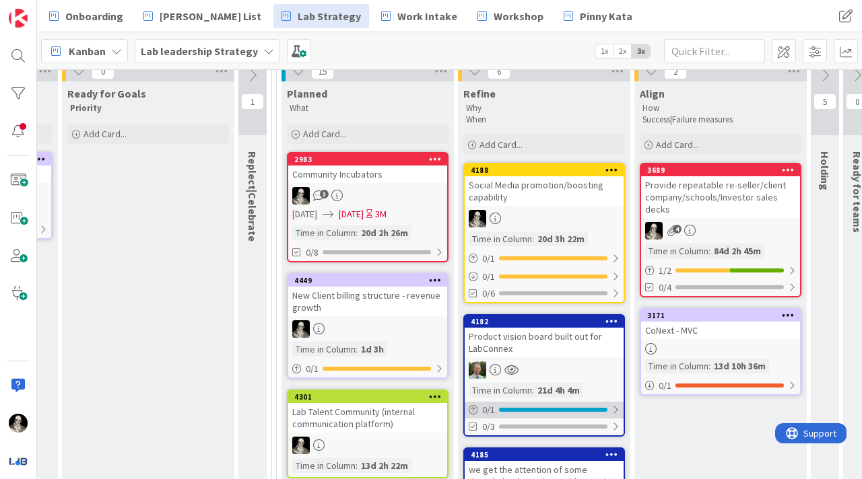
scroll to position [0, 872]
